Goal: Check status

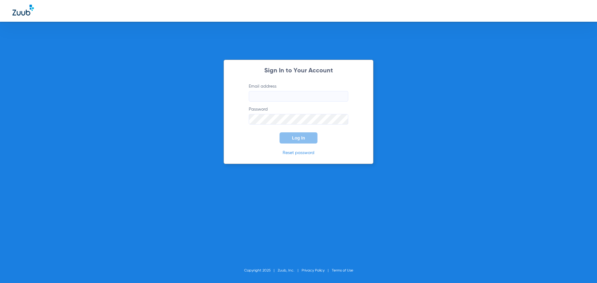
type input "[EMAIL_ADDRESS][DOMAIN_NAME]"
click at [295, 136] on span "Log In" at bounding box center [298, 137] width 13 height 5
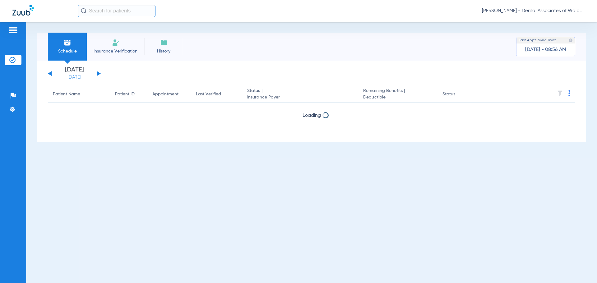
click at [66, 75] on link "[DATE]" at bounding box center [74, 77] width 37 height 6
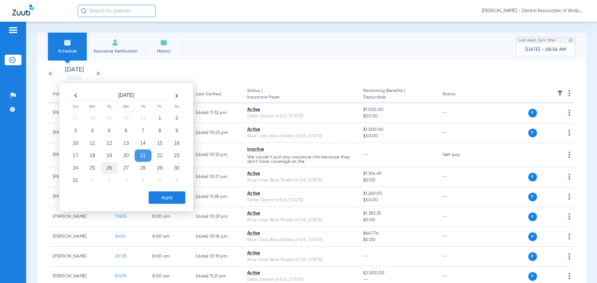
click at [109, 169] on td "26" at bounding box center [109, 168] width 17 height 12
click at [167, 194] on button "Apply" at bounding box center [167, 197] width 37 height 12
